Goal: Find specific page/section: Find specific page/section

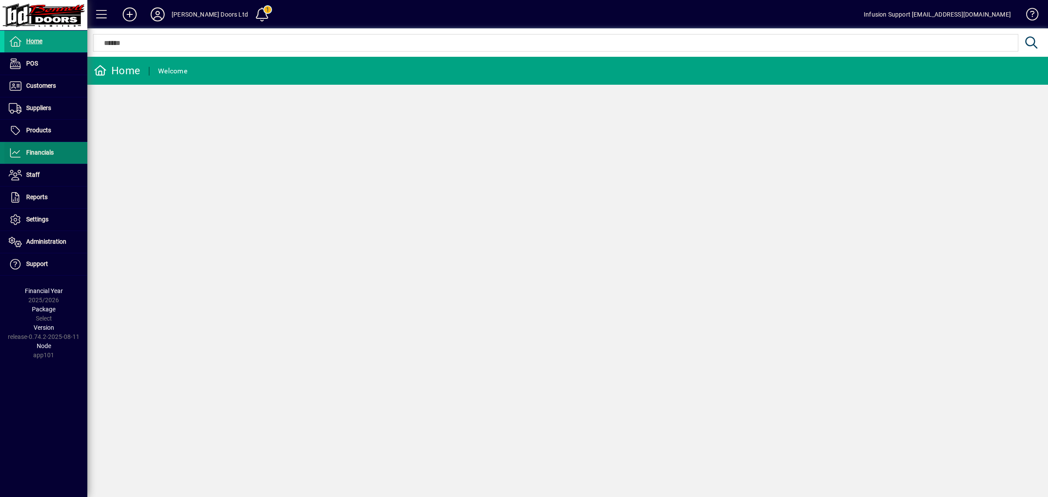
click at [50, 153] on span "Financials" at bounding box center [40, 152] width 28 height 7
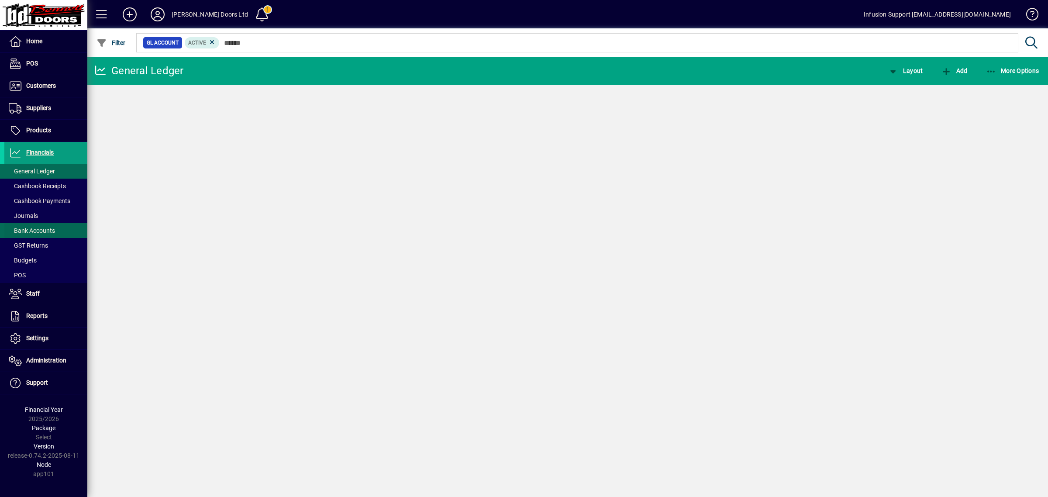
click at [38, 230] on span "Bank Accounts" at bounding box center [32, 230] width 46 height 7
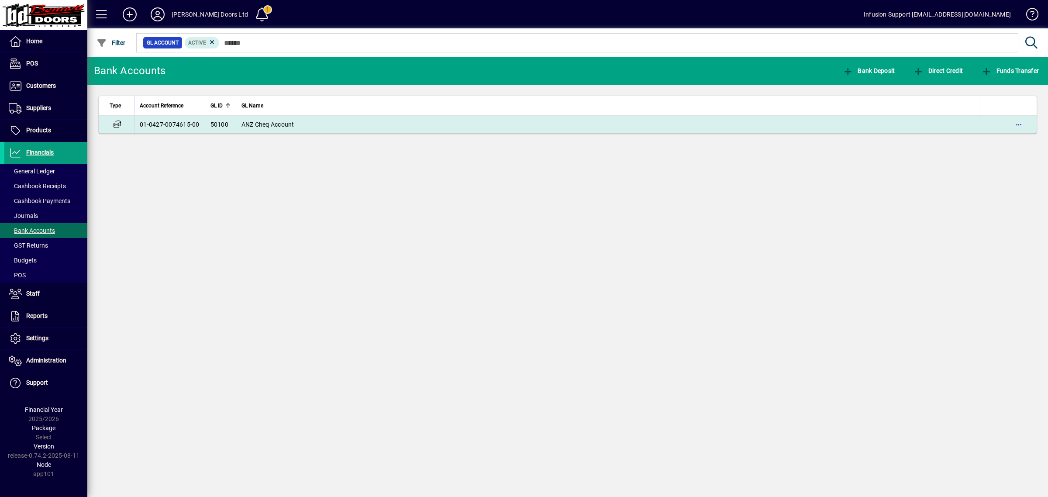
click at [259, 123] on span "ANZ Cheq Account" at bounding box center [268, 124] width 53 height 7
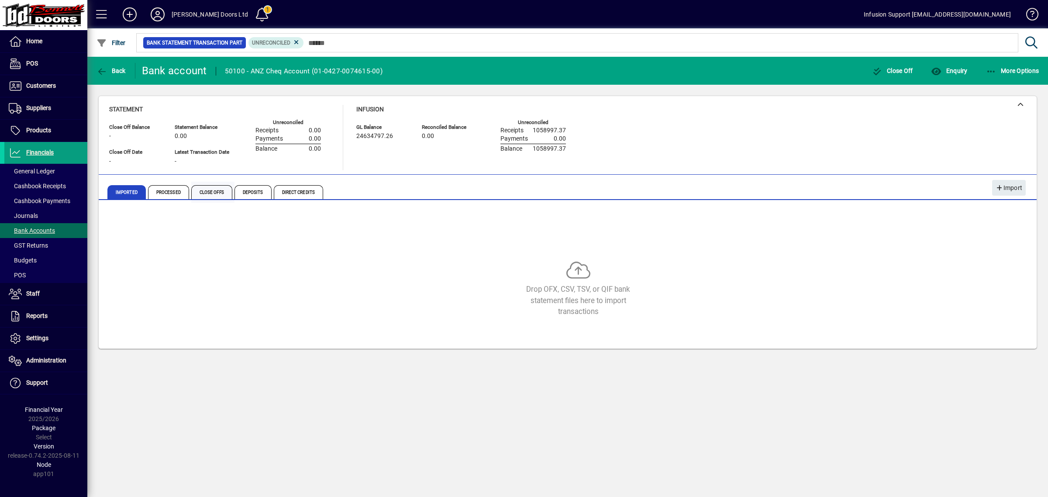
click at [223, 189] on span "Close Offs" at bounding box center [211, 192] width 41 height 14
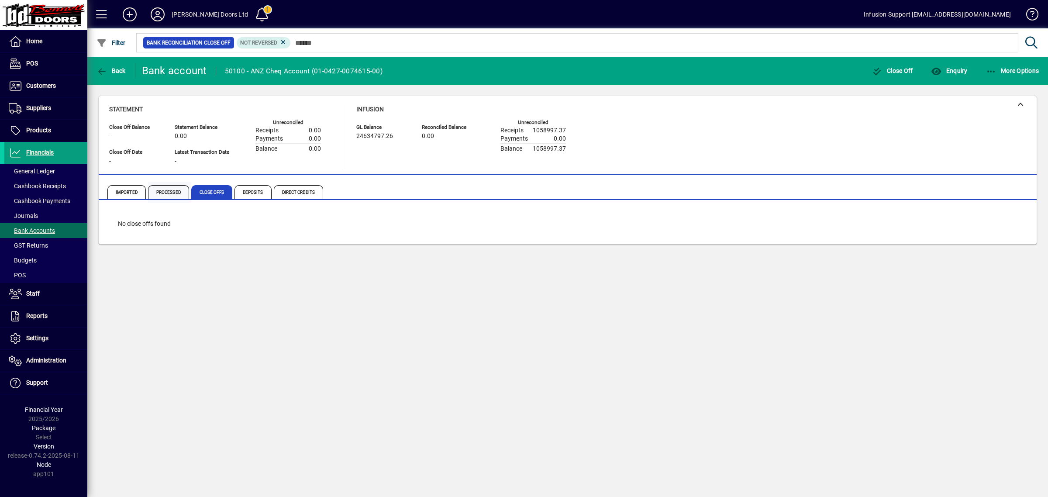
click at [176, 187] on span "Processed" at bounding box center [168, 192] width 41 height 14
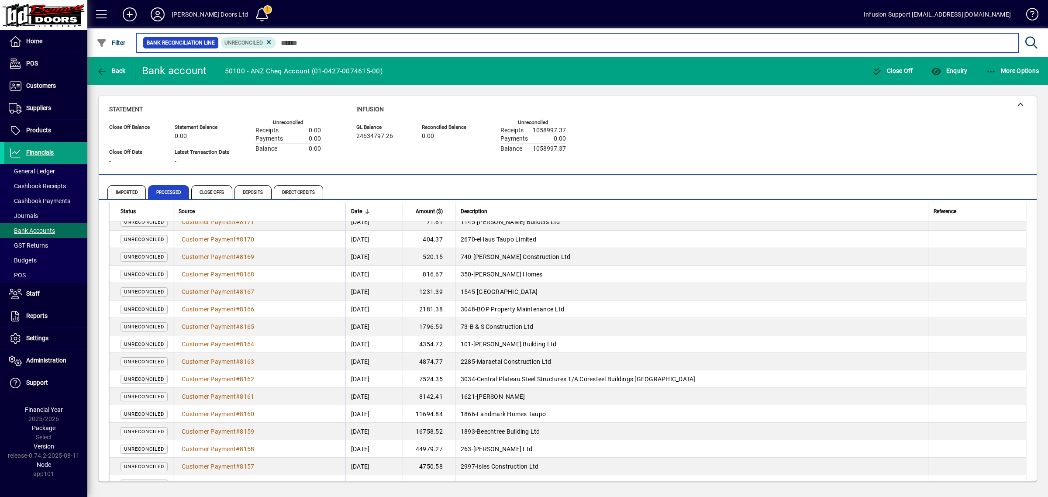
scroll to position [1473, 0]
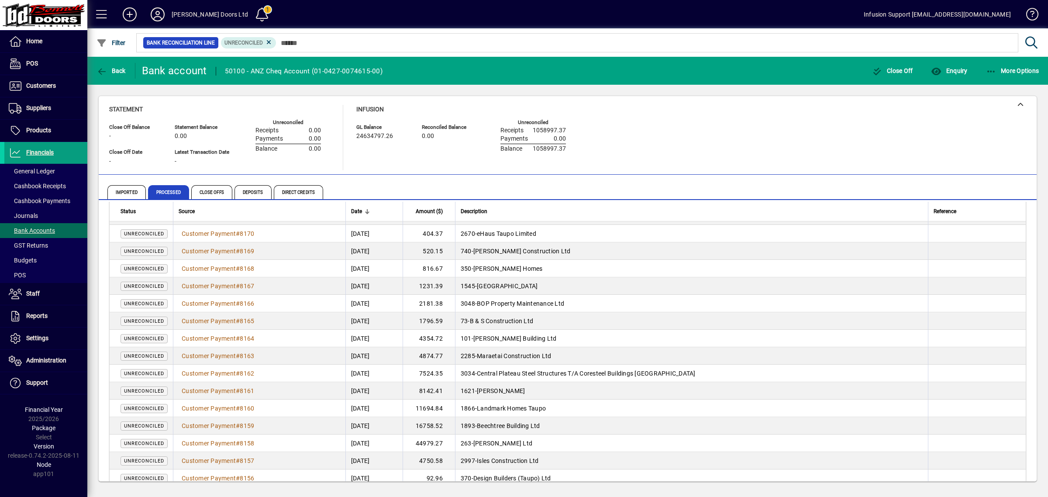
click at [837, 139] on div "Statement Close Off Balance - Close Off Date - Statement Balance 0.00 Latest Tr…" at bounding box center [567, 138] width 917 height 66
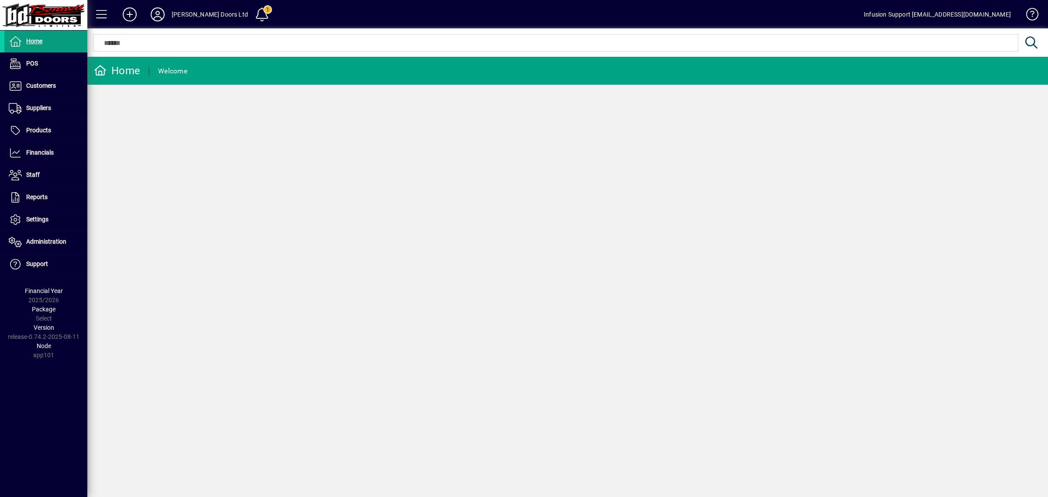
click at [368, 241] on div "Home Welcome" at bounding box center [567, 277] width 961 height 440
drag, startPoint x: 402, startPoint y: 156, endPoint x: 391, endPoint y: 158, distance: 10.6
click at [391, 158] on div "Home Welcome" at bounding box center [567, 277] width 961 height 440
click at [157, 14] on icon at bounding box center [157, 14] width 17 height 14
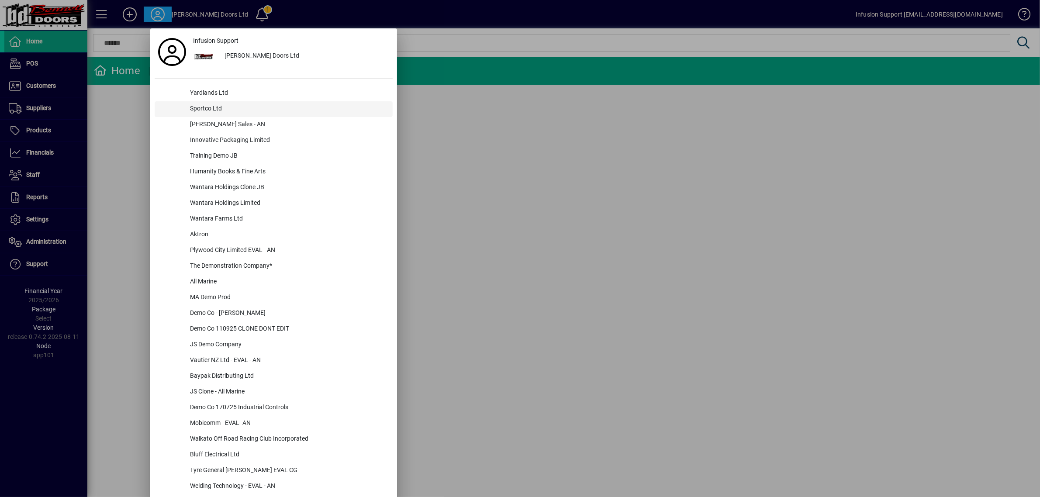
click at [212, 104] on div "Sportco Ltd" at bounding box center [288, 109] width 210 height 16
